Goal: Find specific page/section: Find specific page/section

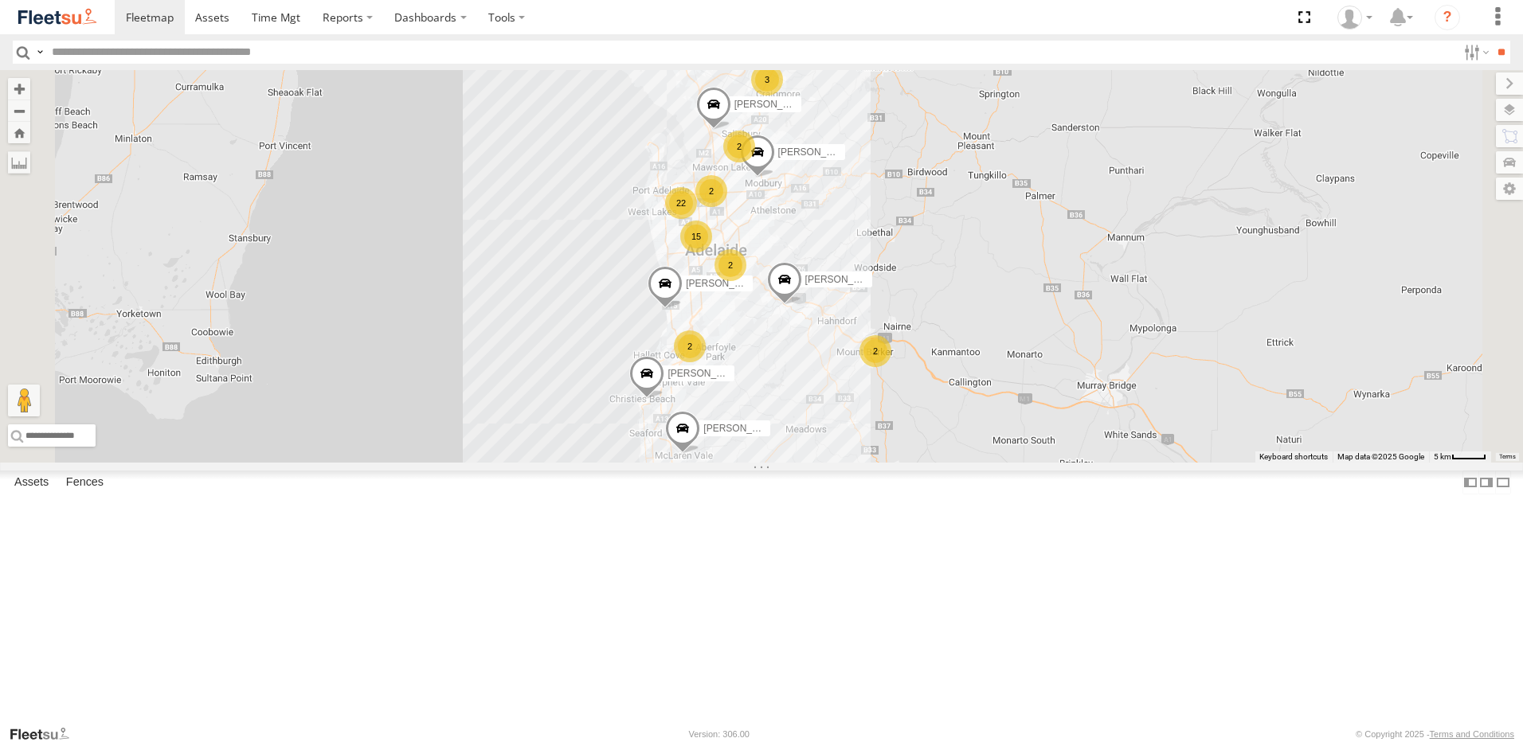
click at [0, 0] on div "All Assets" at bounding box center [0, 0] width 0 height 0
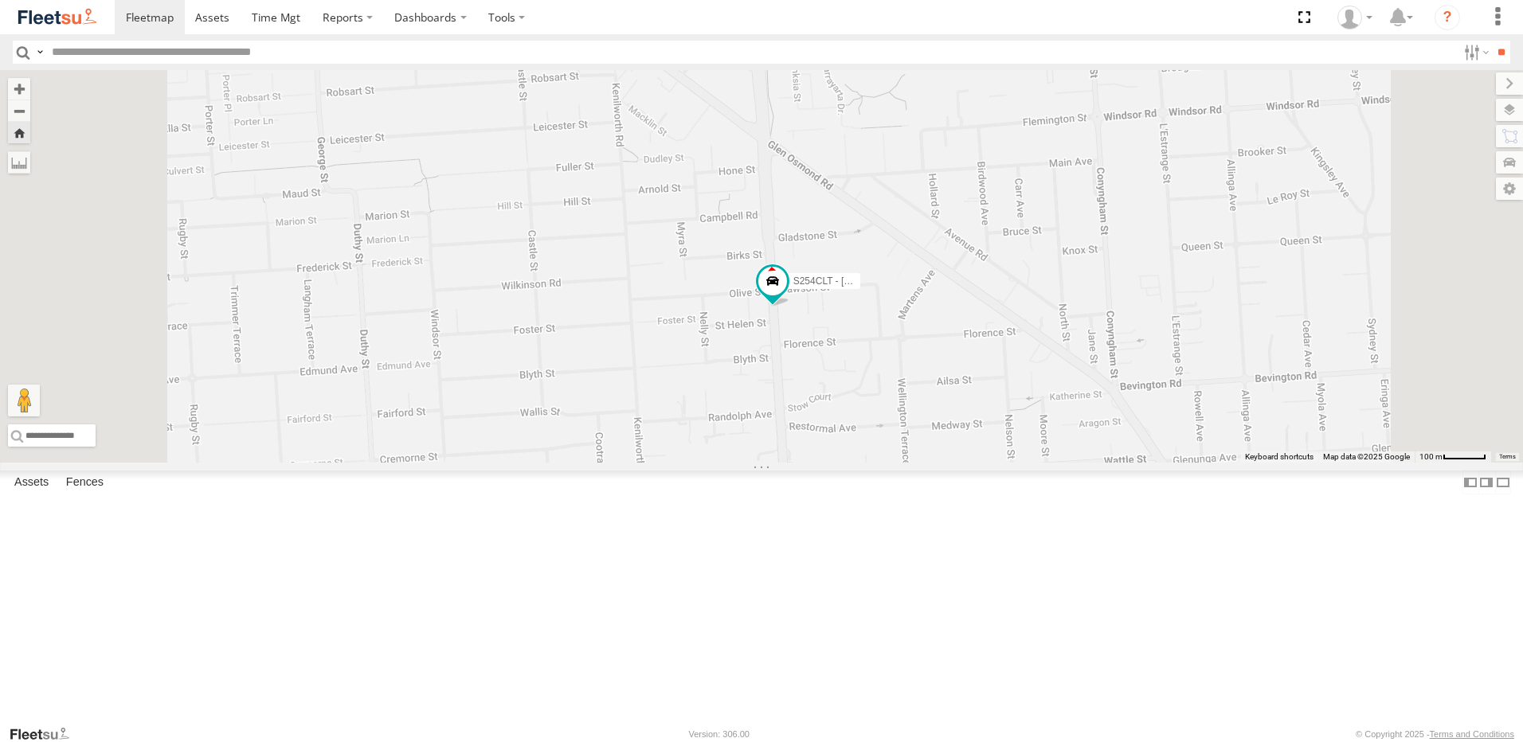
drag, startPoint x: 1039, startPoint y: 436, endPoint x: 976, endPoint y: 477, distance: 75.6
click at [976, 463] on div "S254CLT - [PERSON_NAME]" at bounding box center [761, 266] width 1523 height 393
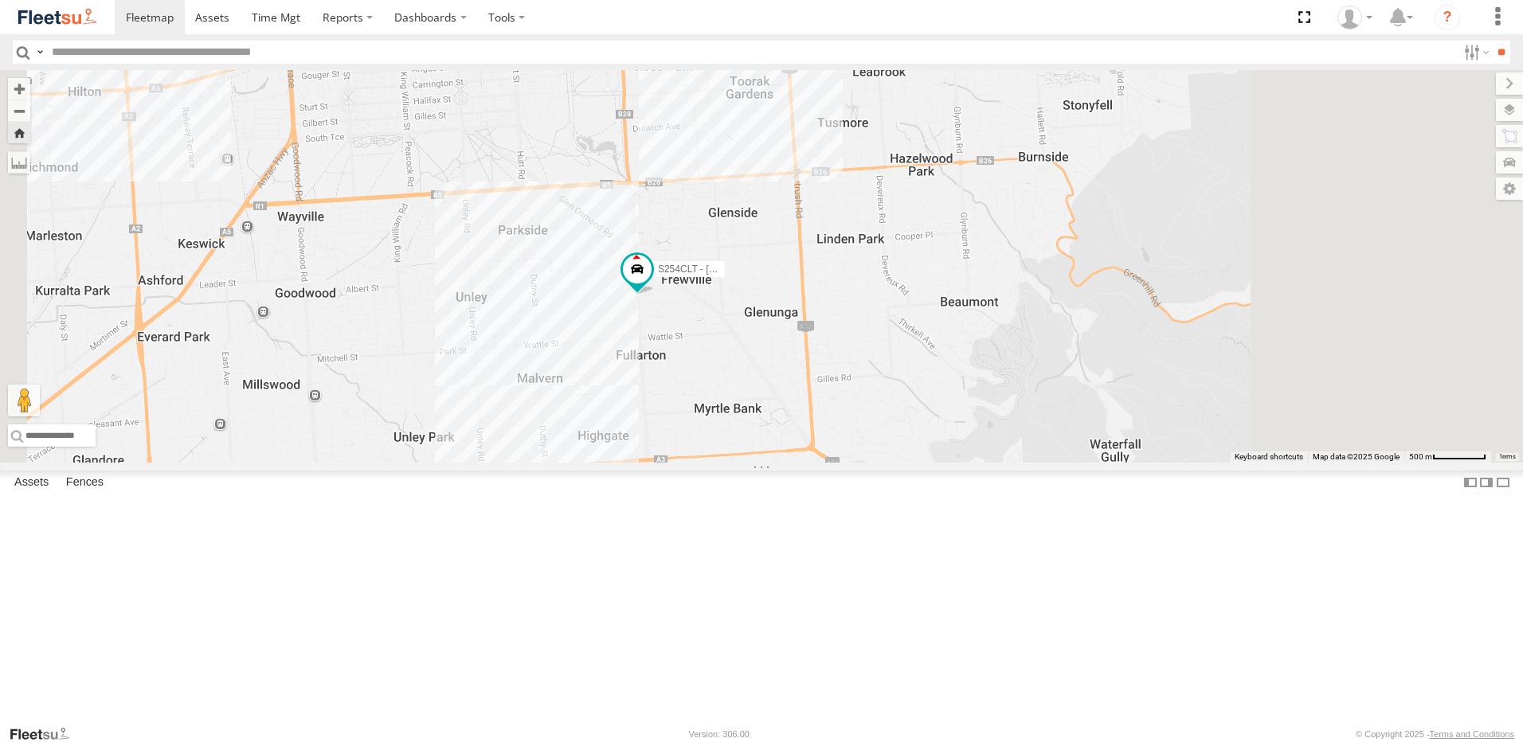
drag, startPoint x: 1042, startPoint y: 299, endPoint x: 889, endPoint y: 403, distance: 185.1
click at [889, 403] on div "S254CLT - [PERSON_NAME]" at bounding box center [761, 266] width 1523 height 393
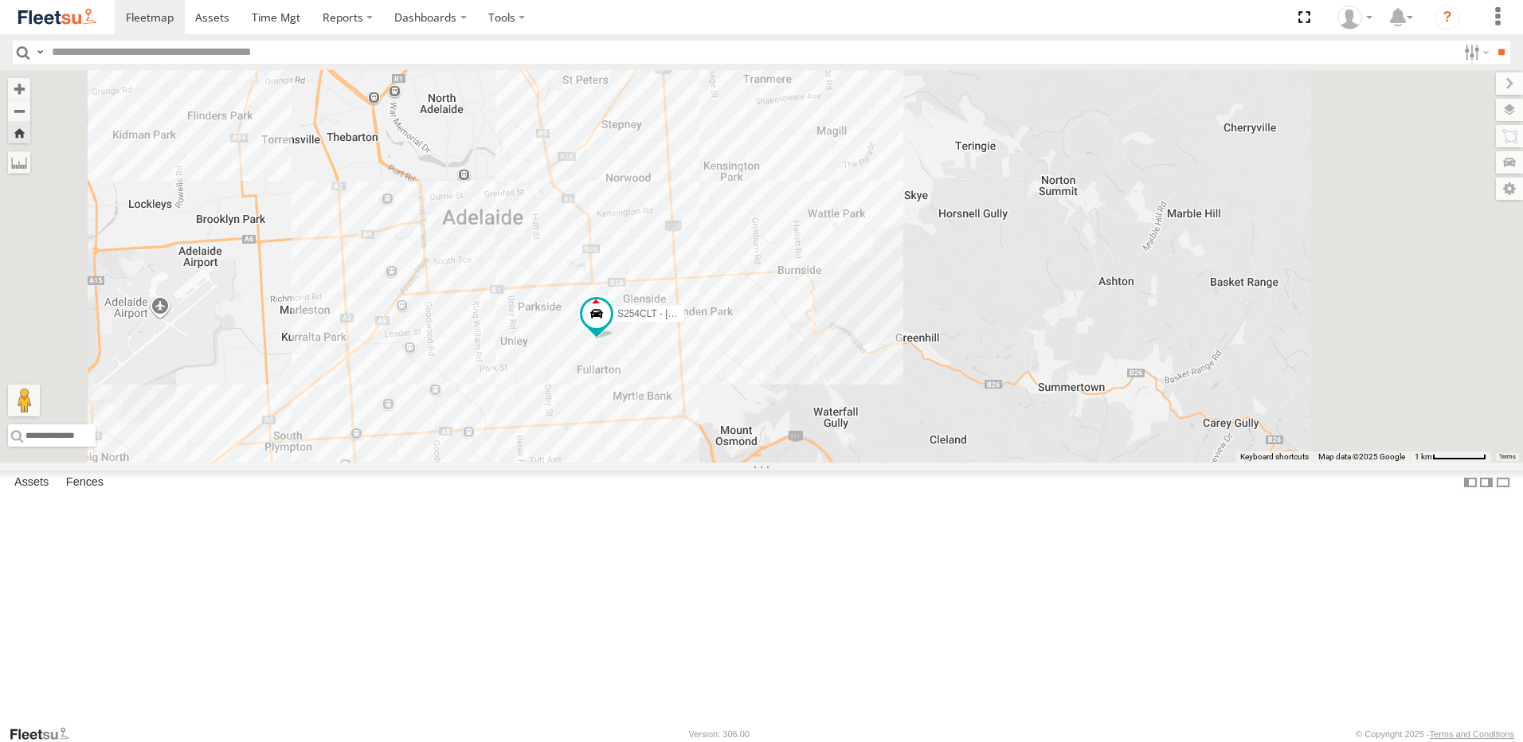
drag, startPoint x: 903, startPoint y: 371, endPoint x: 891, endPoint y: 398, distance: 29.6
click at [894, 396] on div "S254CLT - [PERSON_NAME]" at bounding box center [761, 266] width 1523 height 393
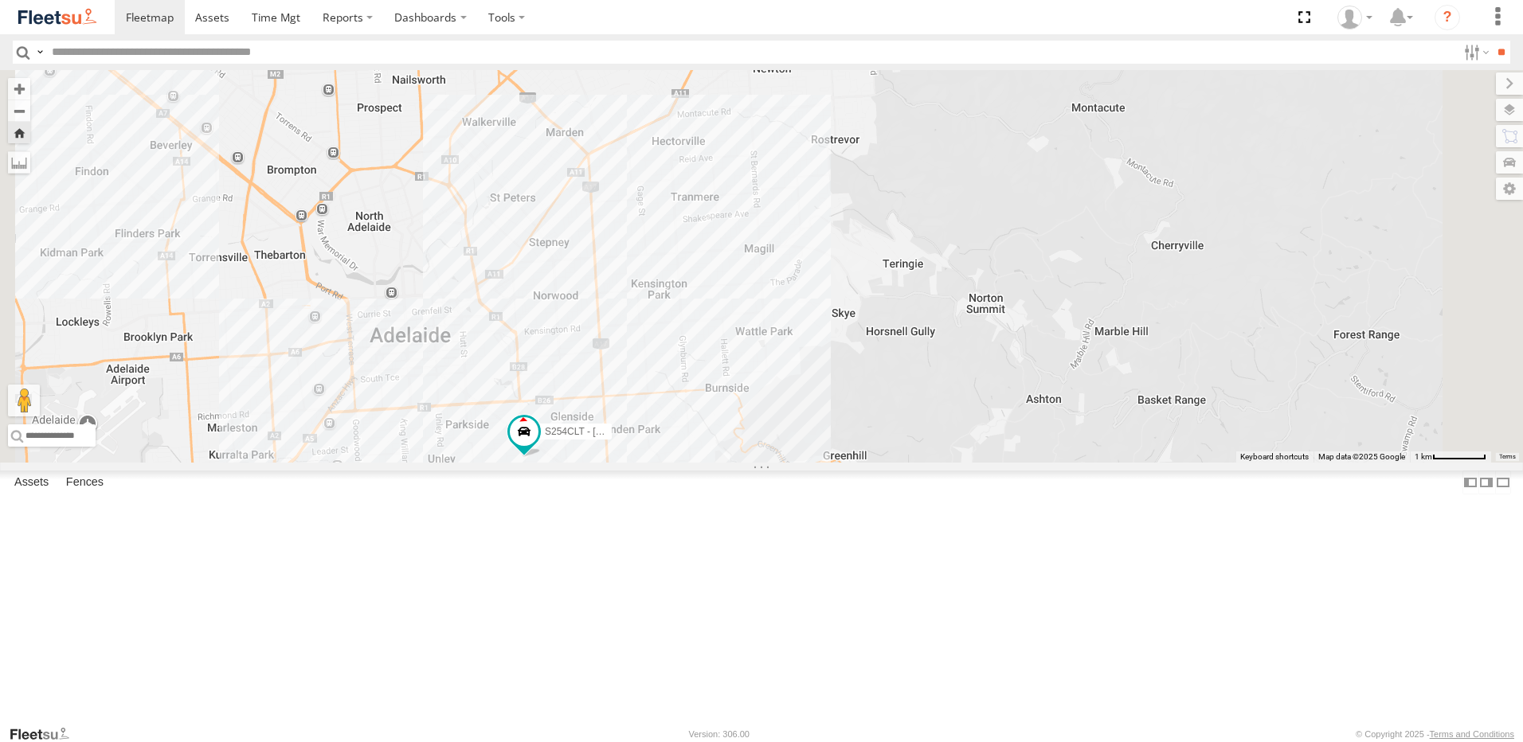
drag, startPoint x: 832, startPoint y: 353, endPoint x: 796, endPoint y: 438, distance: 92.8
click at [796, 438] on div "S254CLT - [PERSON_NAME]" at bounding box center [761, 266] width 1523 height 393
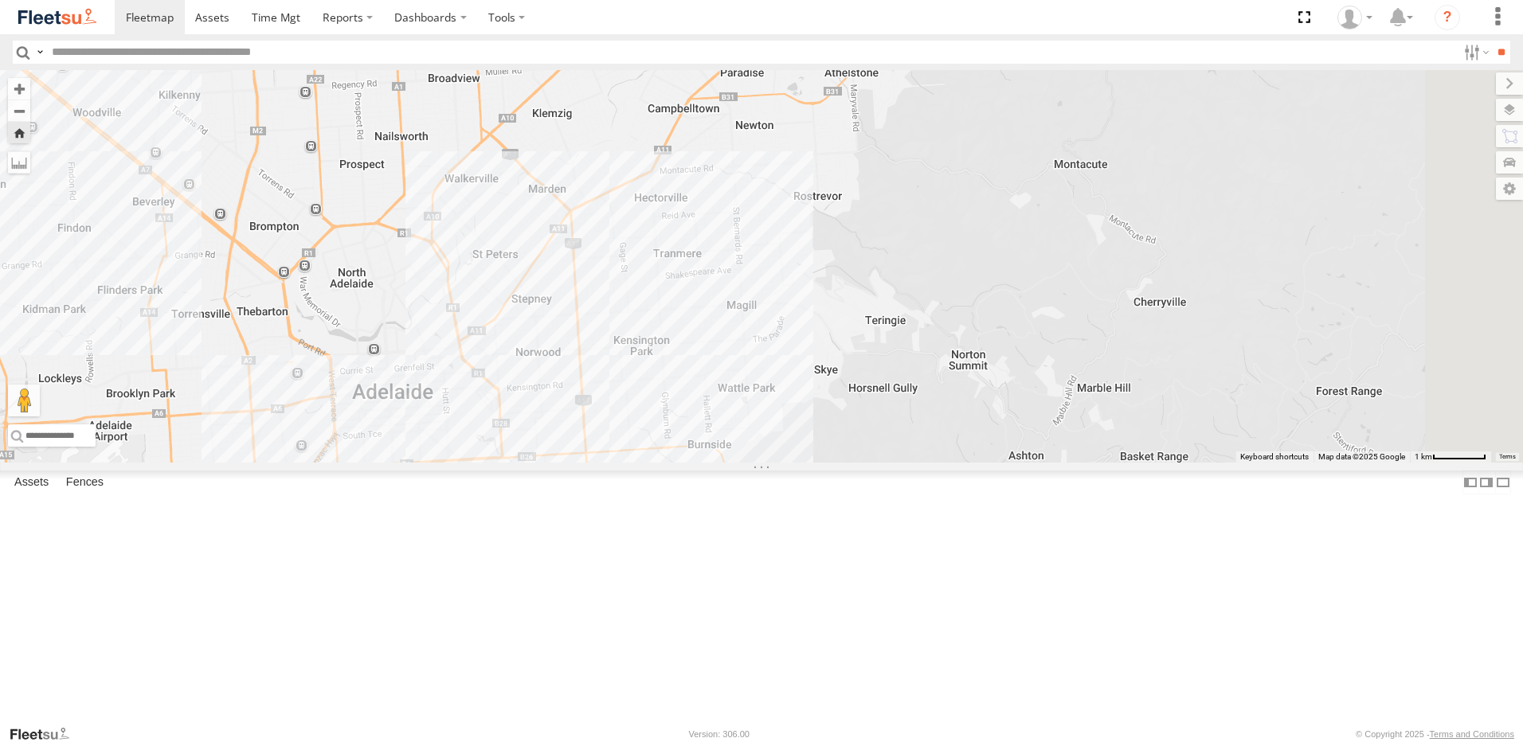
drag, startPoint x: 601, startPoint y: 507, endPoint x: 747, endPoint y: 522, distance: 146.5
click at [747, 463] on div "S254CLT - [PERSON_NAME]" at bounding box center [761, 266] width 1523 height 393
